Goal: Use online tool/utility: Use online tool/utility

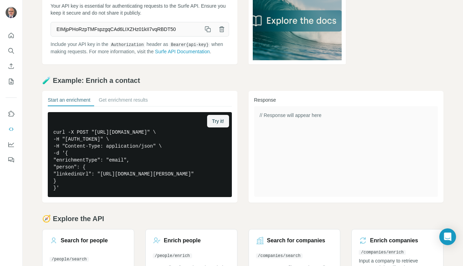
scroll to position [56, 0]
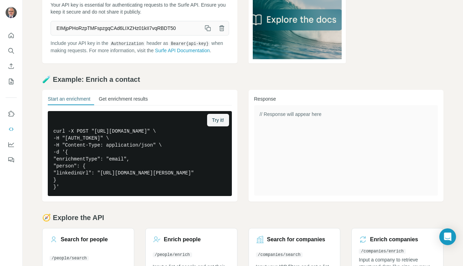
click at [146, 103] on button "Get enrichment results" at bounding box center [123, 101] width 49 height 10
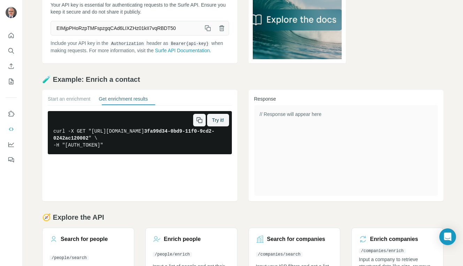
click at [196, 124] on icon "button" at bounding box center [199, 120] width 7 height 7
click at [199, 123] on icon "button" at bounding box center [200, 121] width 4 height 4
click at [216, 123] on span "Try it!" at bounding box center [218, 120] width 12 height 7
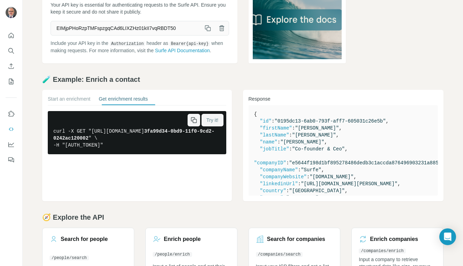
click at [193, 123] on icon "button" at bounding box center [195, 121] width 4 height 4
click at [140, 154] on pre "curl -X GET "[URL][DOMAIN_NAME] 3fa99d34-0bd9-11f0-9cd2-0242ac120002 " \ -H "[A…" at bounding box center [137, 132] width 179 height 43
click at [130, 141] on span "3fa99d34-0bd9-11f0-9cd2-0242ac120002" at bounding box center [133, 135] width 161 height 13
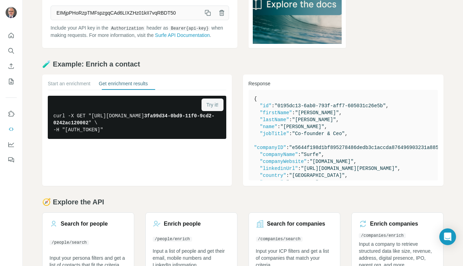
scroll to position [105, 0]
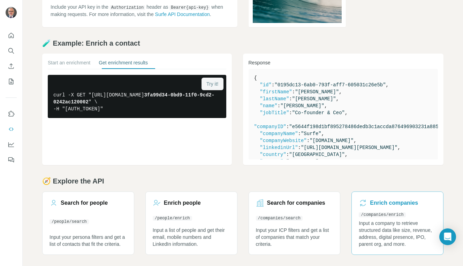
click at [385, 199] on h3 "Enrich companies" at bounding box center [394, 203] width 48 height 8
